Goal: Task Accomplishment & Management: Manage account settings

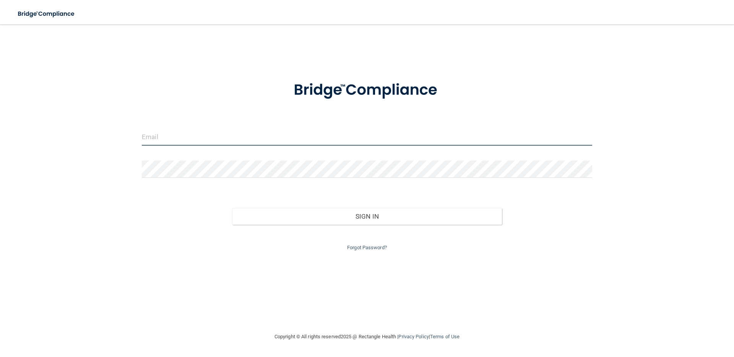
click at [260, 137] on input "email" at bounding box center [367, 137] width 451 height 17
type input "[EMAIL_ADDRESS][DOMAIN_NAME]"
drag, startPoint x: 254, startPoint y: 143, endPoint x: 250, endPoint y: 158, distance: 15.0
click at [254, 144] on input "[EMAIL_ADDRESS][DOMAIN_NAME]" at bounding box center [367, 137] width 451 height 17
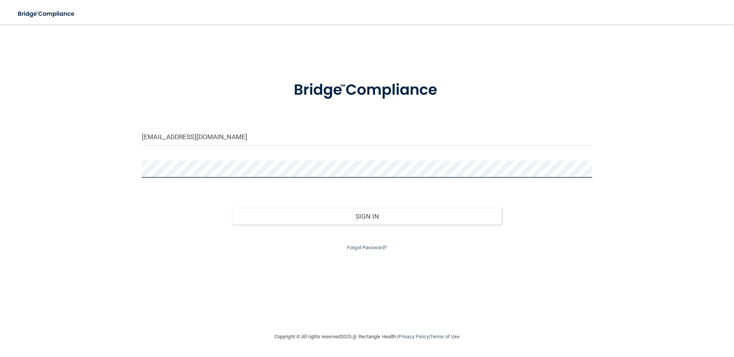
click at [232, 208] on button "Sign In" at bounding box center [367, 216] width 270 height 17
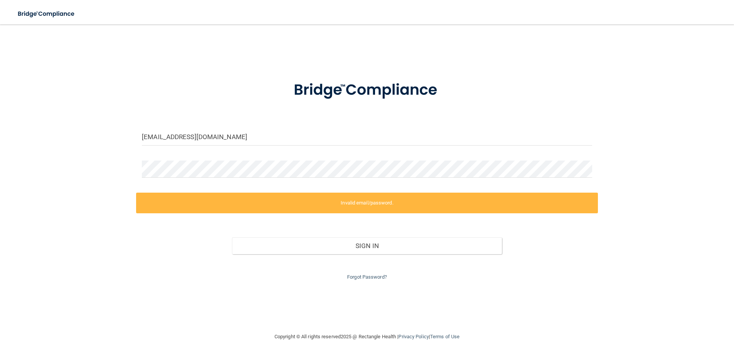
click at [238, 152] on form "[EMAIL_ADDRESS][DOMAIN_NAME] Invalid email/password. You don't have permission …" at bounding box center [367, 176] width 451 height 212
click at [233, 137] on input "[EMAIL_ADDRESS][DOMAIN_NAME]" at bounding box center [367, 137] width 451 height 17
click at [259, 136] on input "[EMAIL_ADDRESS][DOMAIN_NAME]" at bounding box center [367, 137] width 451 height 17
click at [197, 136] on input "[EMAIL_ADDRESS][DOMAIN_NAME]" at bounding box center [367, 137] width 451 height 17
click at [202, 136] on input "[EMAIL_ADDRESS][DOMAIN_NAME]" at bounding box center [367, 137] width 451 height 17
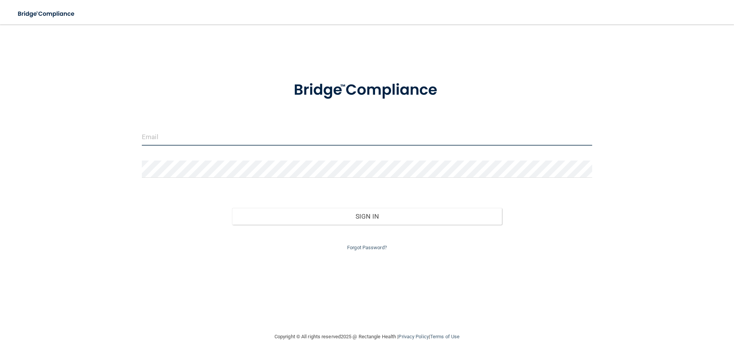
click at [221, 140] on input "email" at bounding box center [367, 137] width 451 height 17
type input "[EMAIL_ADDRESS][DOMAIN_NAME]"
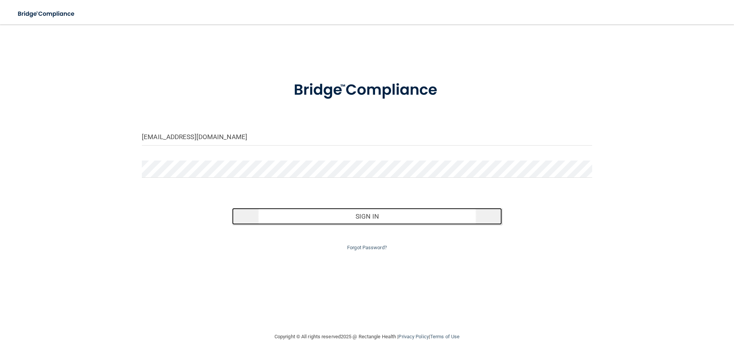
click at [279, 213] on button "Sign In" at bounding box center [367, 216] width 270 height 17
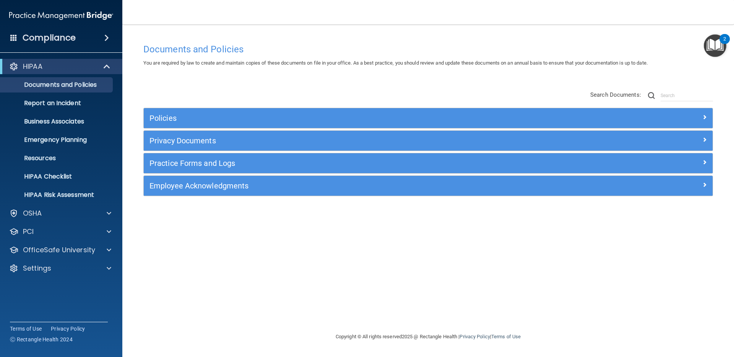
drag, startPoint x: 103, startPoint y: 262, endPoint x: 97, endPoint y: 259, distance: 6.9
click at [98, 260] on div "HIPAA Documents and Policies Report an Incident Business Associates Emergency P…" at bounding box center [61, 169] width 123 height 226
click at [102, 277] on div "HIPAA Documents and Policies Report an Incident Business Associates Emergency P…" at bounding box center [61, 169] width 123 height 226
click at [107, 273] on div "Settings" at bounding box center [61, 268] width 123 height 15
click at [112, 270] on div at bounding box center [107, 268] width 19 height 9
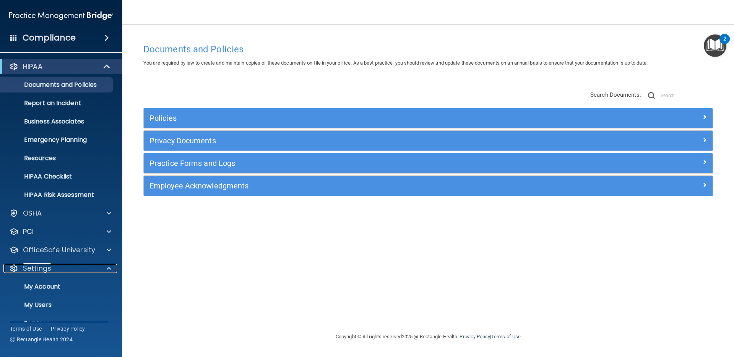
scroll to position [34, 0]
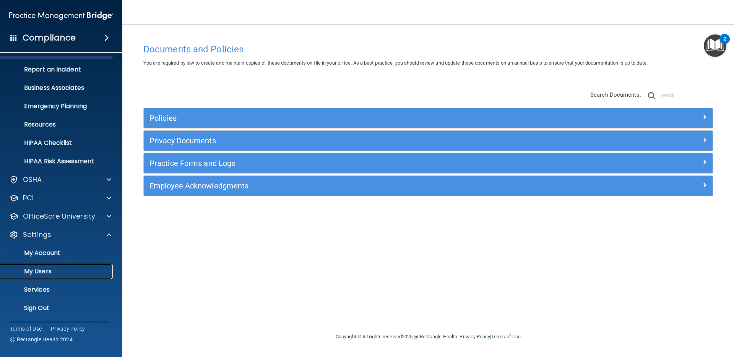
click at [47, 277] on link "My Users" at bounding box center [52, 271] width 120 height 15
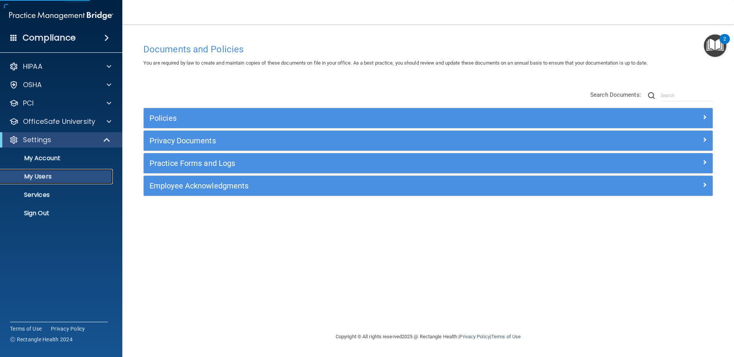
select select "20"
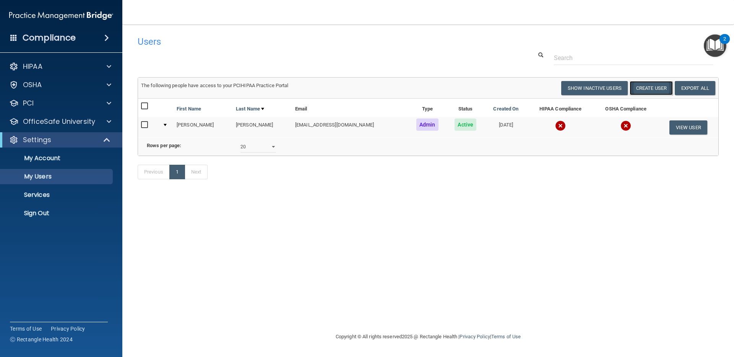
click at [662, 92] on button "Create User" at bounding box center [651, 88] width 43 height 14
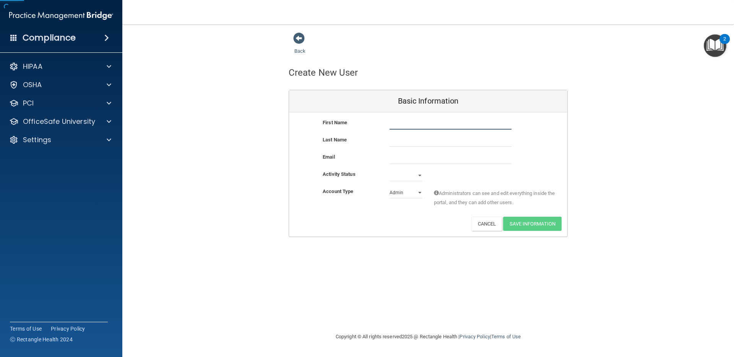
click at [424, 120] on input "text" at bounding box center [451, 123] width 122 height 11
type input "[PERSON_NAME]"
type input "Teng"
click at [443, 160] on input "email" at bounding box center [451, 158] width 122 height 11
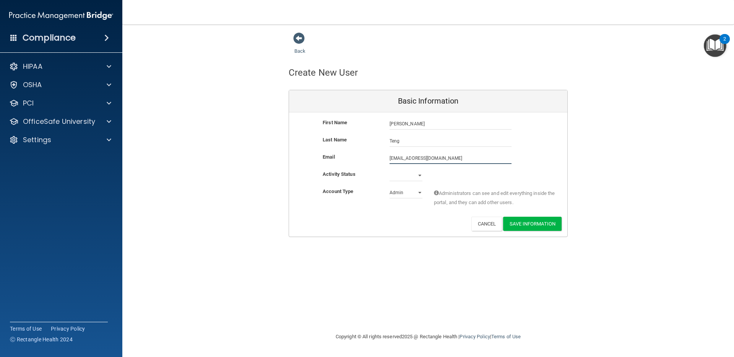
type input "[EMAIL_ADDRESS][DOMAIN_NAME]"
click at [411, 176] on select "Active Inactive" at bounding box center [406, 175] width 33 height 11
select select "active"
click at [411, 193] on select "Admin Member" at bounding box center [406, 192] width 33 height 11
click at [542, 224] on button "Save Information" at bounding box center [532, 224] width 59 height 14
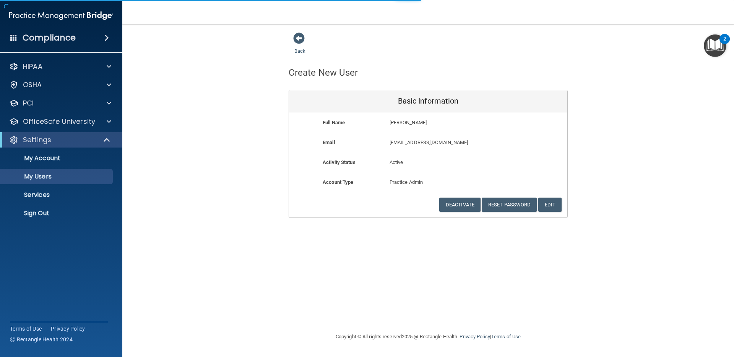
select select "20"
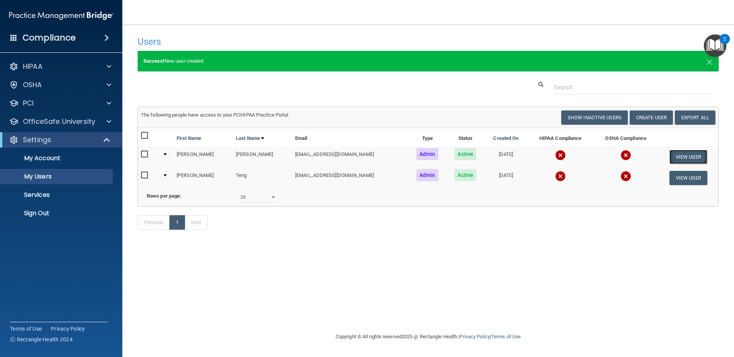
click at [686, 158] on button "View User" at bounding box center [689, 157] width 38 height 14
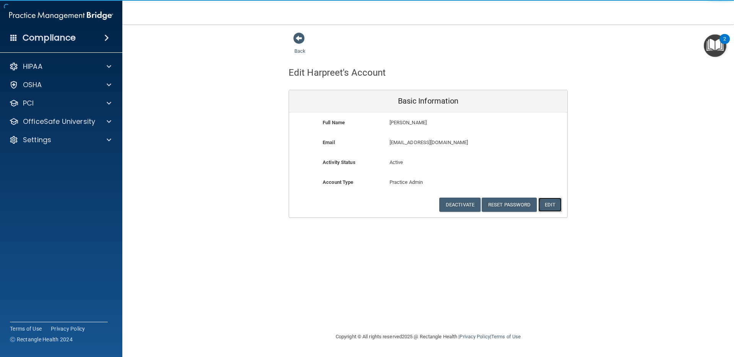
click at [554, 203] on button "Edit" at bounding box center [550, 205] width 23 height 14
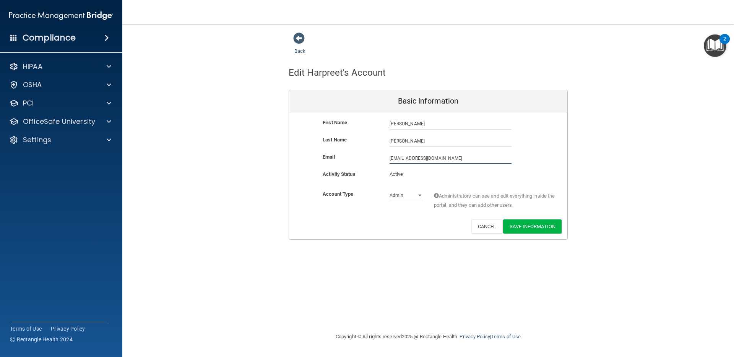
drag, startPoint x: 463, startPoint y: 157, endPoint x: 368, endPoint y: 156, distance: 94.9
click at [368, 156] on div "Email [EMAIL_ADDRESS][DOMAIN_NAME] [EMAIL_ADDRESS][DOMAIN_NAME]" at bounding box center [428, 158] width 278 height 11
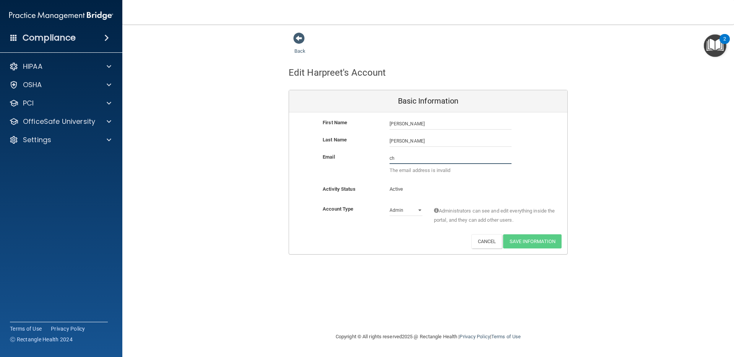
type input "c"
click at [494, 241] on button "Cancel" at bounding box center [487, 241] width 31 height 14
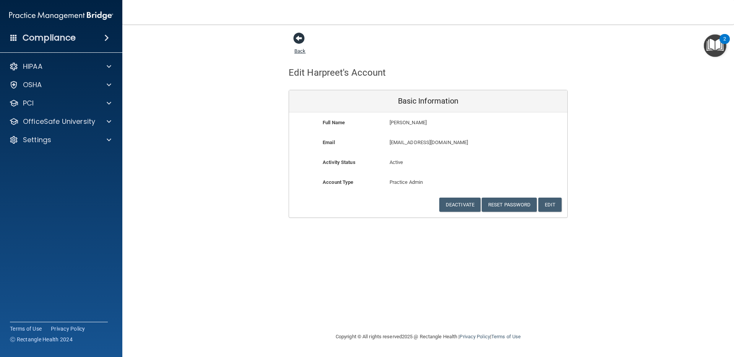
click at [297, 40] on span at bounding box center [298, 38] width 11 height 11
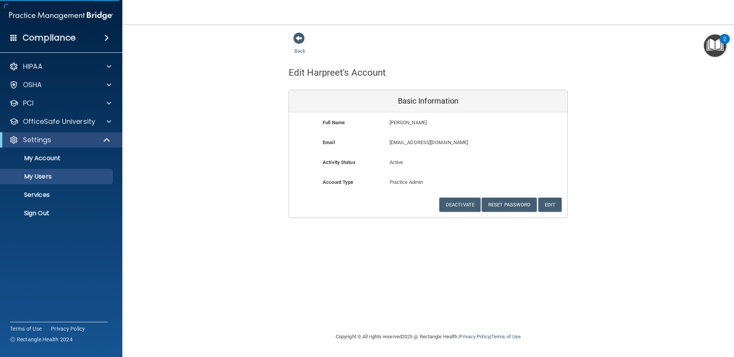
select select "20"
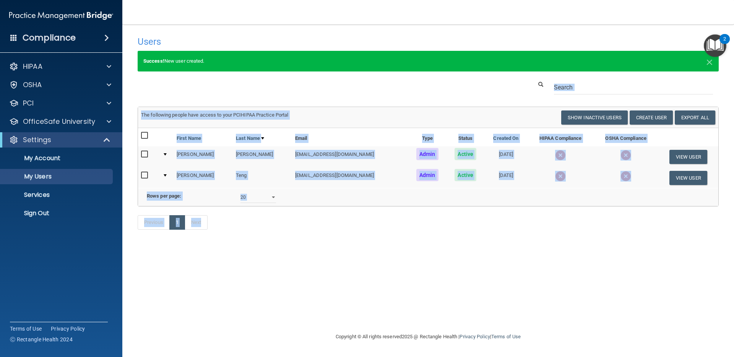
drag, startPoint x: 415, startPoint y: 126, endPoint x: 525, endPoint y: 239, distance: 157.7
click at [525, 239] on div "Users Success! New user created. × Error! The user couldn't be created. × Succe…" at bounding box center [428, 137] width 581 height 210
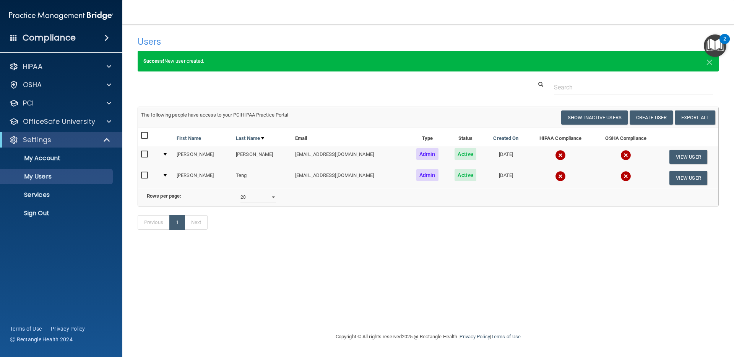
click at [525, 239] on div "Previous 1 Next" at bounding box center [428, 224] width 593 height 35
